Goal: Information Seeking & Learning: Learn about a topic

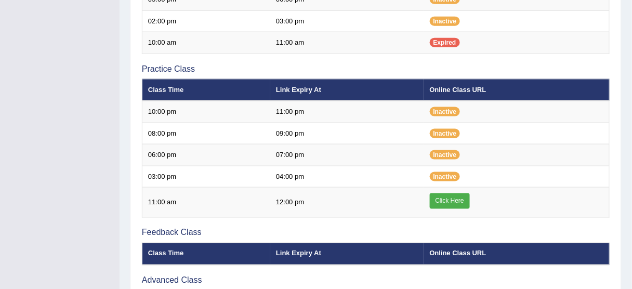
scroll to position [322, 0]
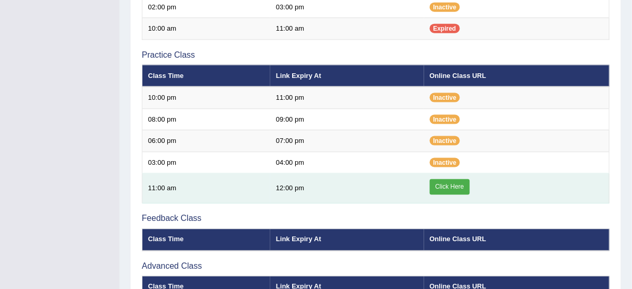
click at [442, 181] on link "Click Here" at bounding box center [450, 187] width 40 height 16
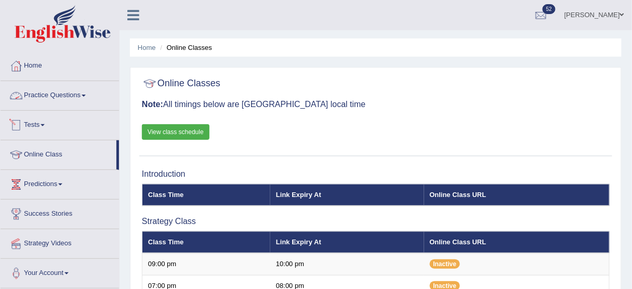
click at [82, 97] on link "Practice Questions" at bounding box center [60, 94] width 118 height 26
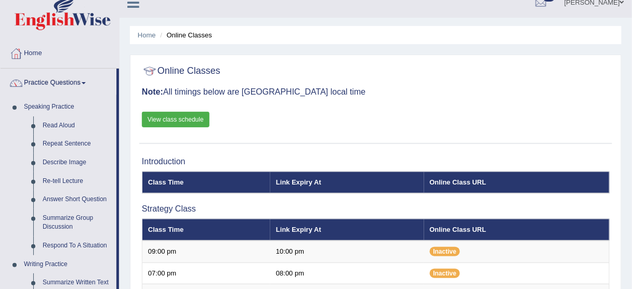
scroll to position [11, 0]
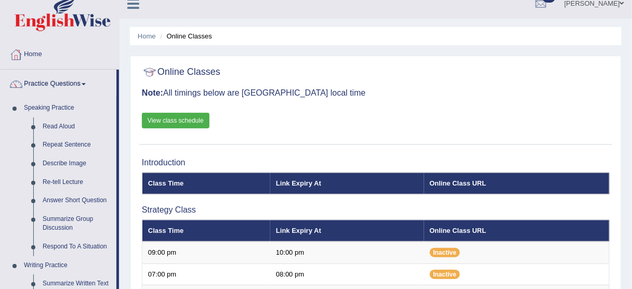
click at [46, 54] on link "Home" at bounding box center [60, 53] width 118 height 26
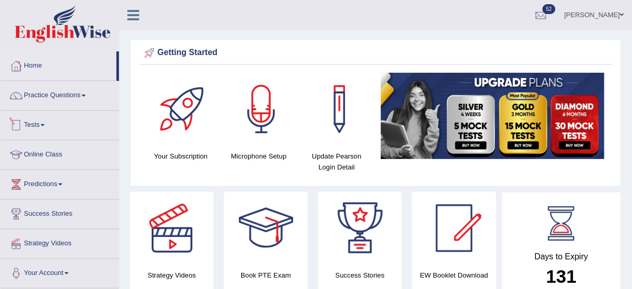
click at [42, 123] on link "Tests" at bounding box center [60, 124] width 118 height 26
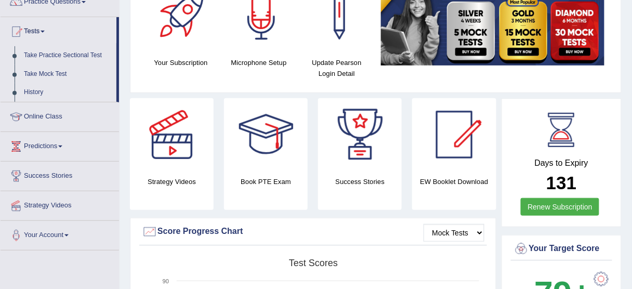
scroll to position [119, 0]
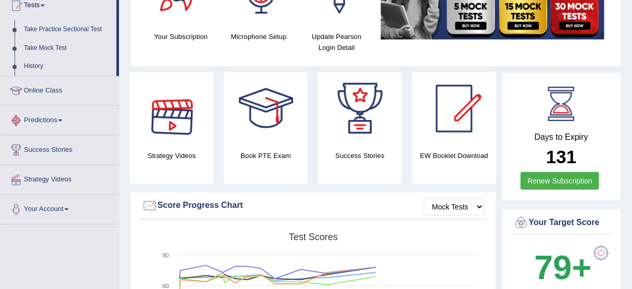
click at [49, 115] on link "Predictions" at bounding box center [60, 119] width 118 height 26
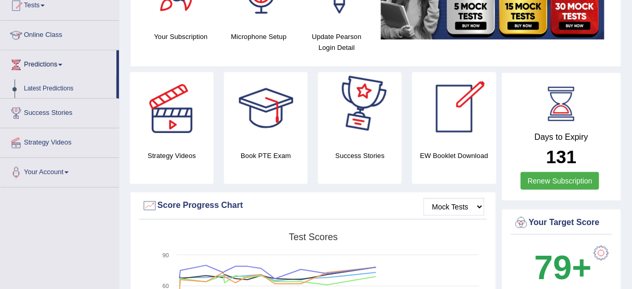
scroll to position [0, 0]
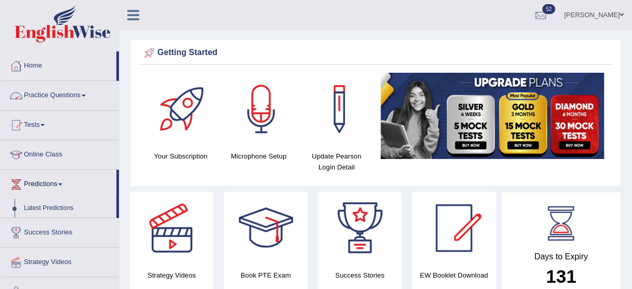
click at [65, 90] on link "Practice Questions" at bounding box center [60, 94] width 118 height 26
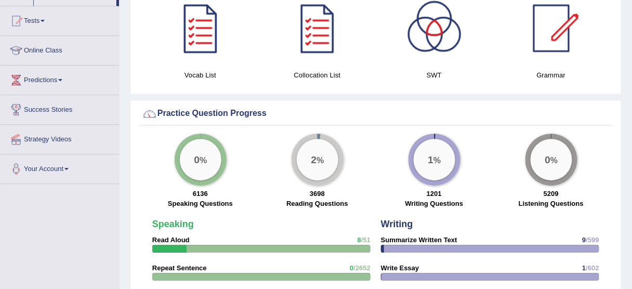
scroll to position [652, 0]
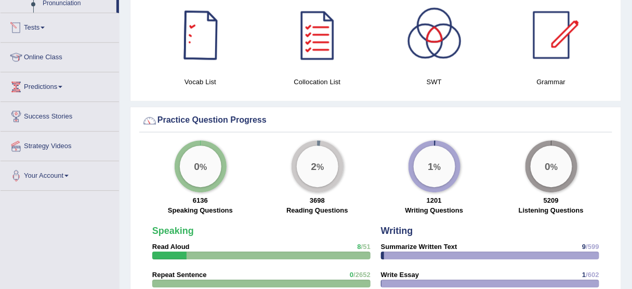
click at [43, 23] on link "Tests" at bounding box center [60, 26] width 118 height 26
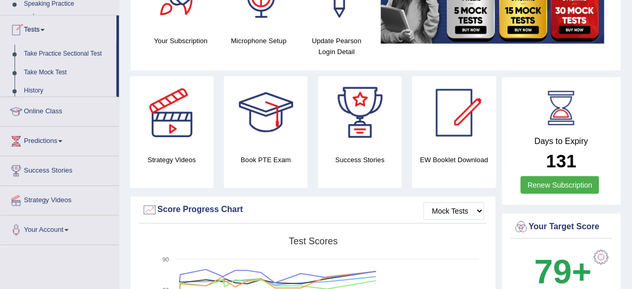
scroll to position [113, 0]
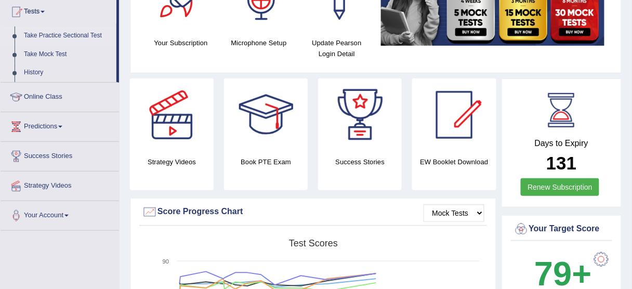
click at [60, 33] on link "Take Practice Sectional Test" at bounding box center [67, 35] width 97 height 19
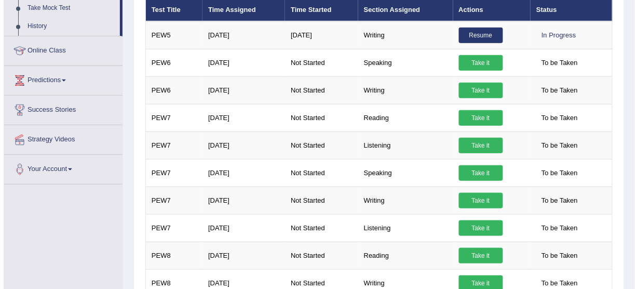
scroll to position [162, 0]
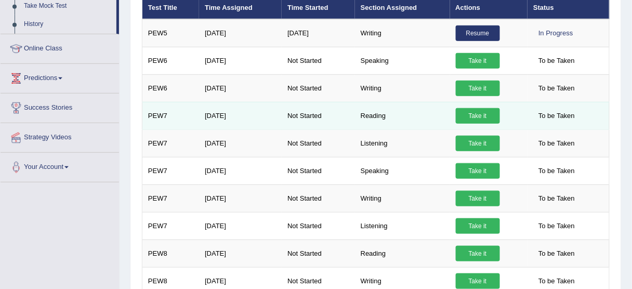
click at [485, 113] on link "Take it" at bounding box center [478, 116] width 44 height 16
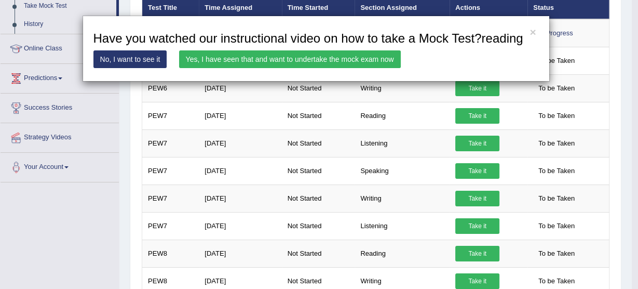
click at [313, 62] on link "Yes, I have seen that and want to undertake the mock exam now" at bounding box center [290, 59] width 222 height 18
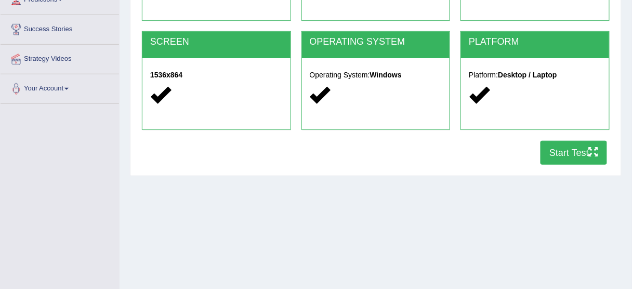
scroll to position [204, 0]
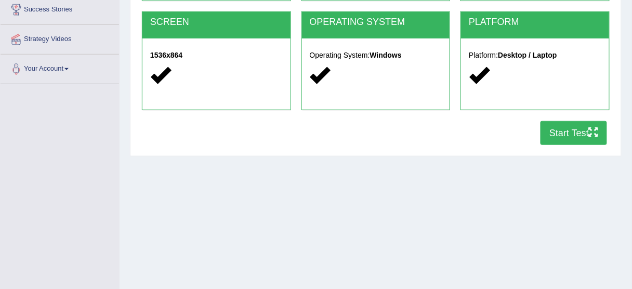
click at [557, 128] on button "Start Test" at bounding box center [573, 133] width 66 height 24
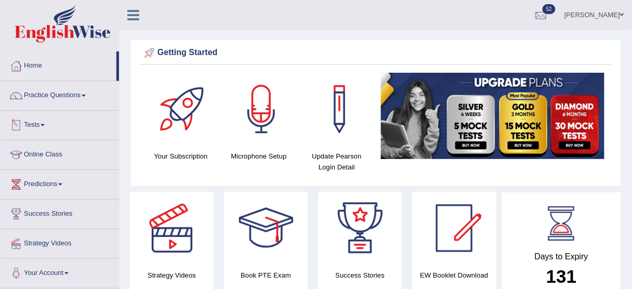
click at [43, 123] on link "Tests" at bounding box center [60, 124] width 118 height 26
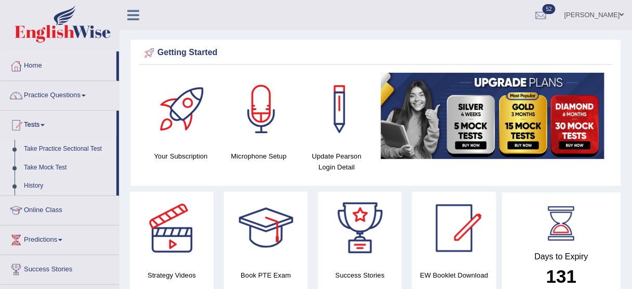
click at [55, 148] on link "Take Practice Sectional Test" at bounding box center [67, 149] width 97 height 19
click at [72, 148] on link "Take Practice Sectional Test" at bounding box center [67, 149] width 97 height 19
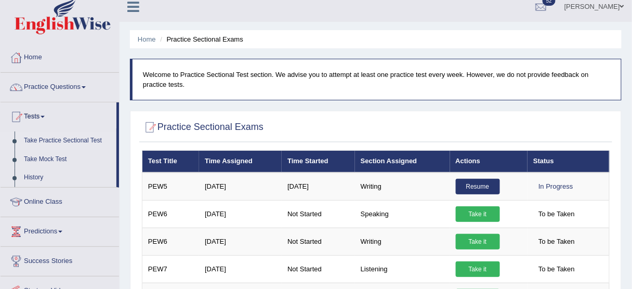
click at [41, 177] on link "History" at bounding box center [67, 177] width 97 height 19
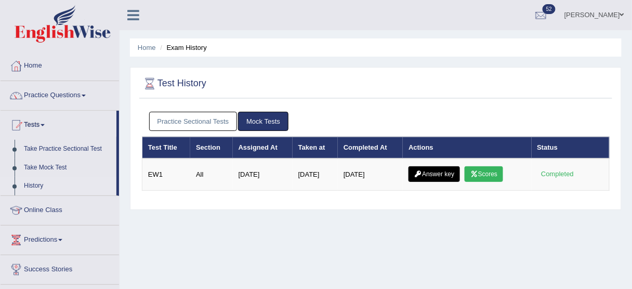
click at [211, 118] on link "Practice Sectional Tests" at bounding box center [193, 121] width 88 height 19
